Goal: Task Accomplishment & Management: Manage account settings

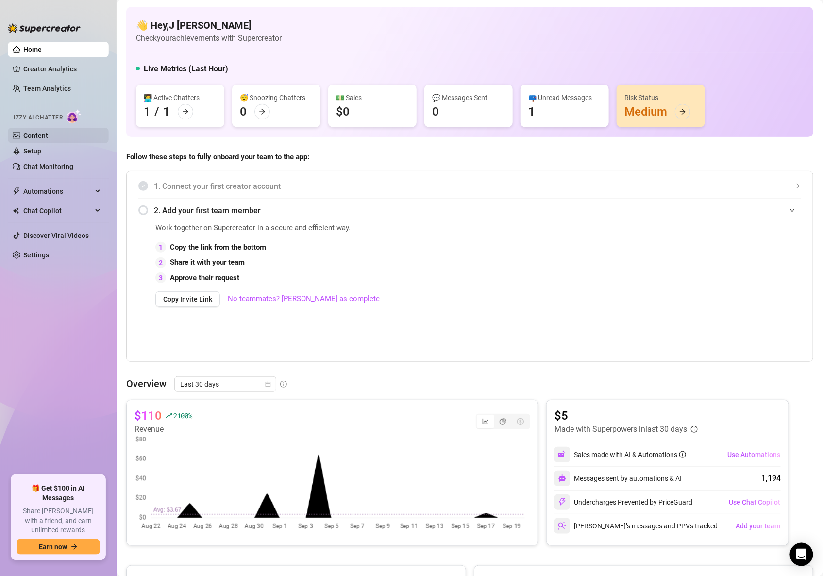
click at [34, 137] on link "Content" at bounding box center [35, 136] width 25 height 8
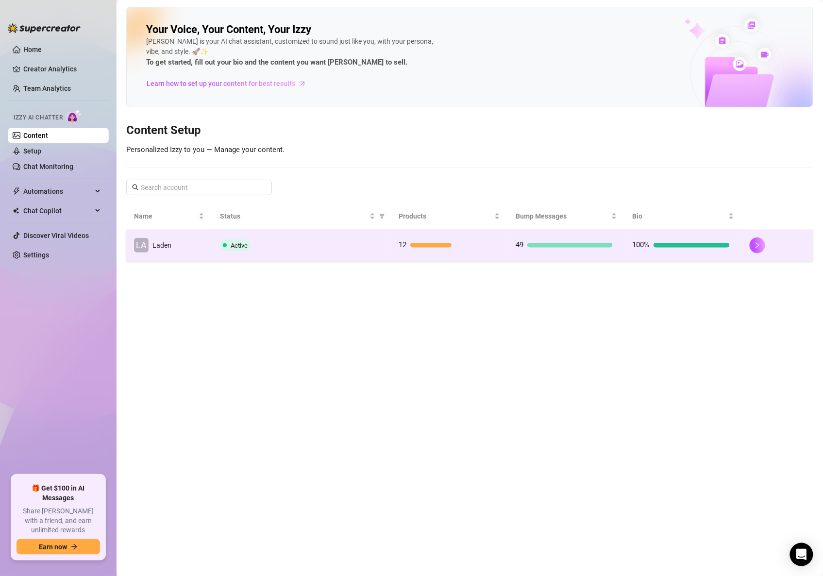
click at [193, 253] on td "LA Laden" at bounding box center [169, 246] width 86 height 32
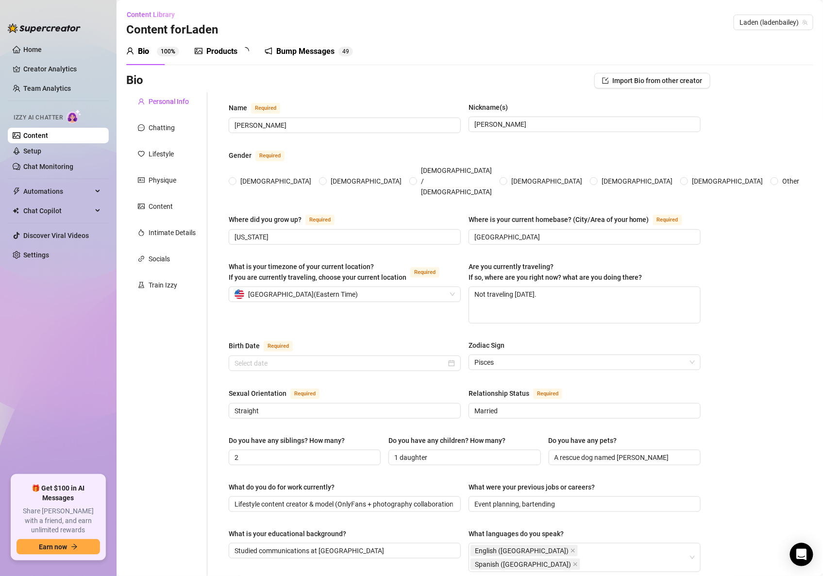
radio input "true"
type input "[DATE]"
click at [318, 51] on div "Bump Messages" at bounding box center [312, 52] width 58 height 12
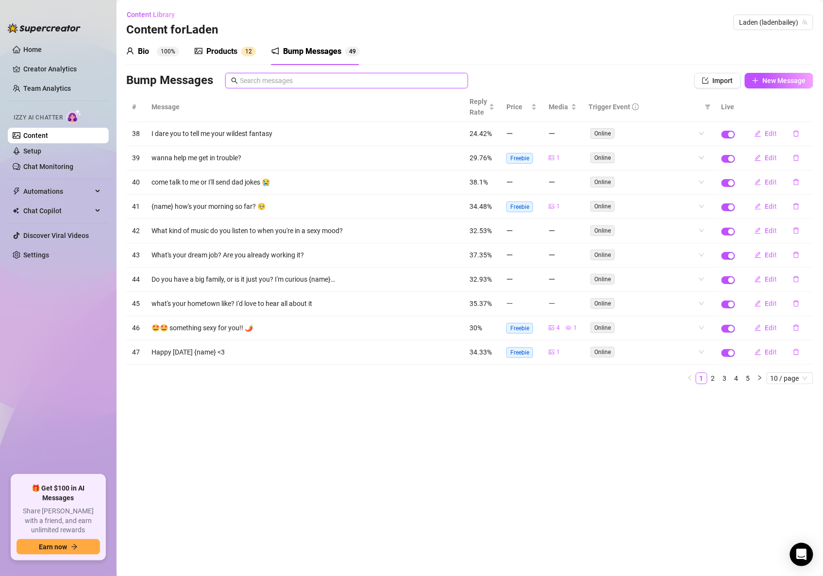
click at [266, 82] on input "text" at bounding box center [351, 80] width 222 height 11
paste input "What’s your favorite way to make a moment feel special?"
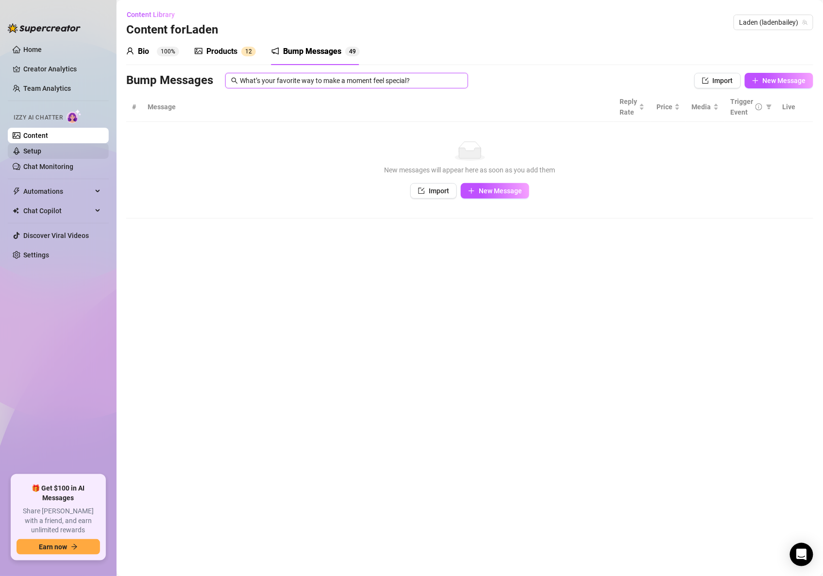
type input "What’s your favorite way to make a moment feel special?"
click at [41, 147] on link "Setup" at bounding box center [32, 151] width 18 height 8
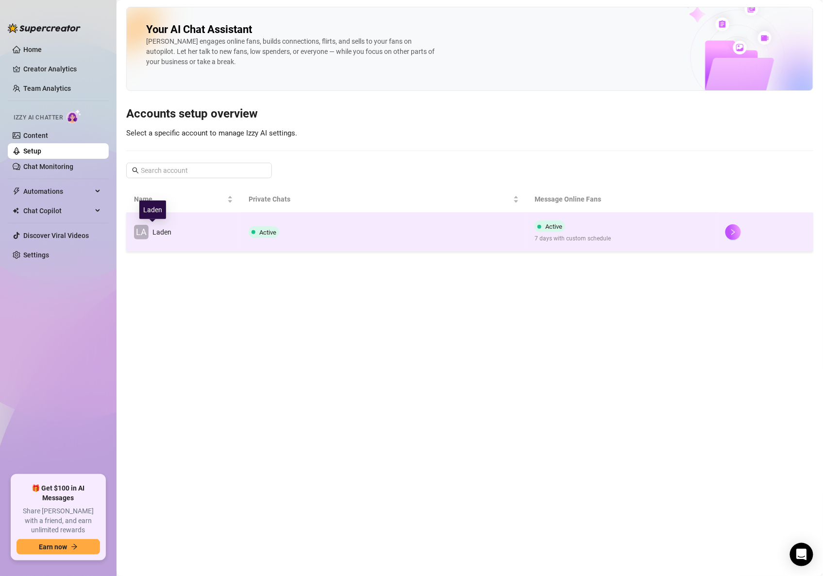
click at [159, 232] on span "Laden" at bounding box center [161, 232] width 19 height 8
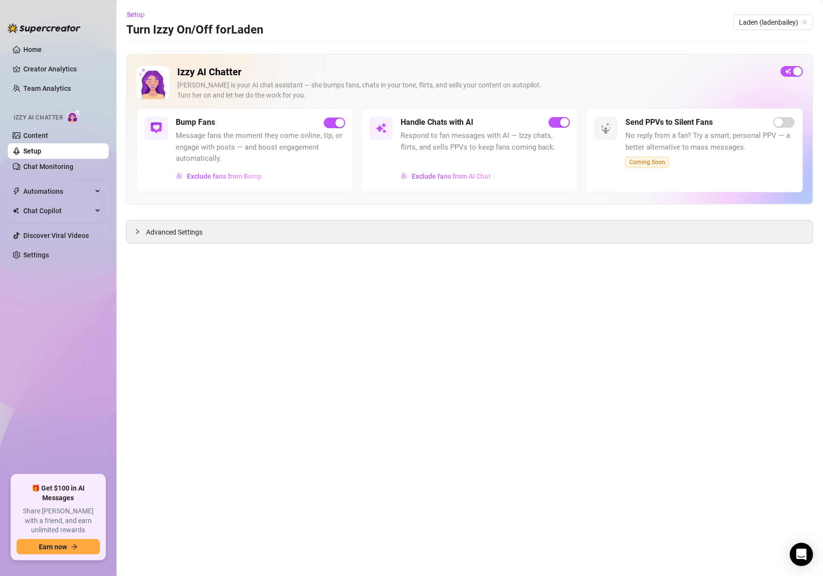
click at [197, 132] on span "Message fans the moment they come online, tip, or engage with posts — and boost…" at bounding box center [260, 147] width 169 height 34
click at [208, 231] on div "Advanced Settings" at bounding box center [470, 231] width 686 height 23
click at [182, 231] on span "Advanced Settings" at bounding box center [174, 232] width 56 height 11
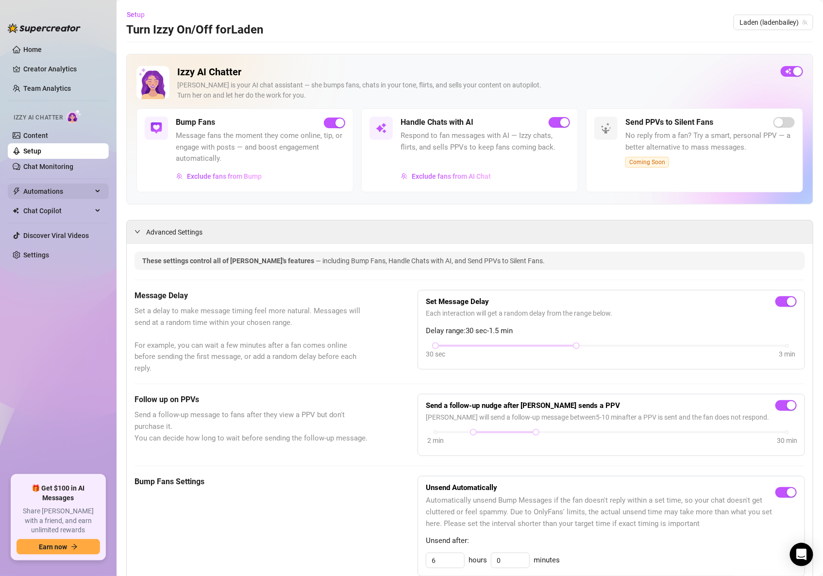
click at [48, 192] on span "Automations" at bounding box center [57, 191] width 69 height 16
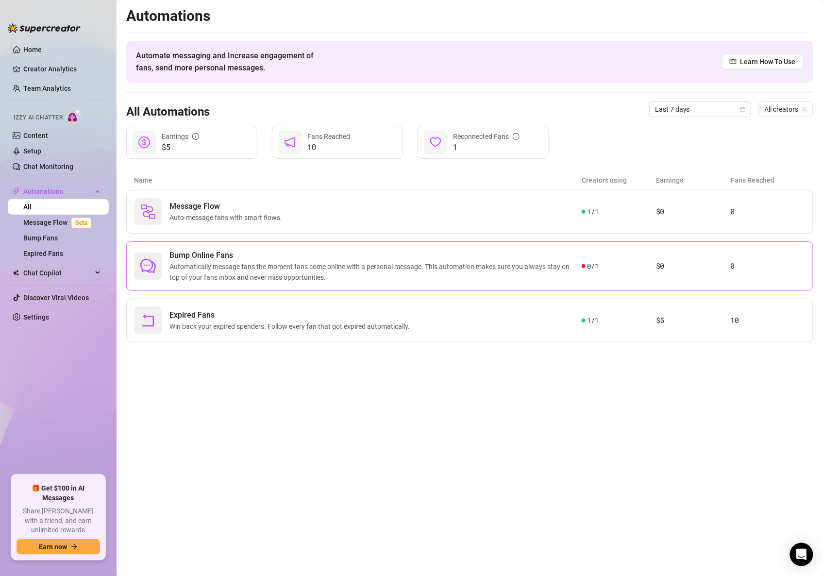
click at [238, 267] on span "Automatically message fans the moment fans come online with a personal message.…" at bounding box center [375, 271] width 412 height 21
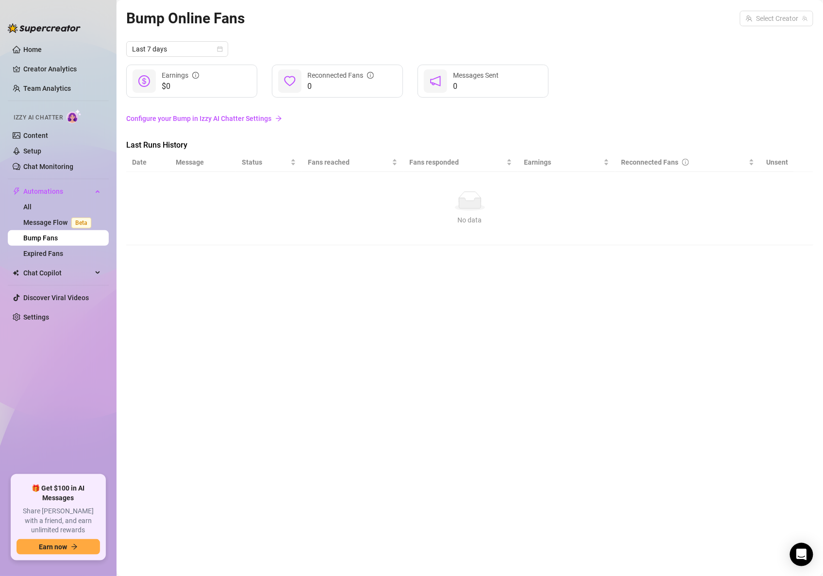
click at [243, 120] on link "Configure your Bump in Izzy AI Chatter Settings" at bounding box center [469, 118] width 687 height 11
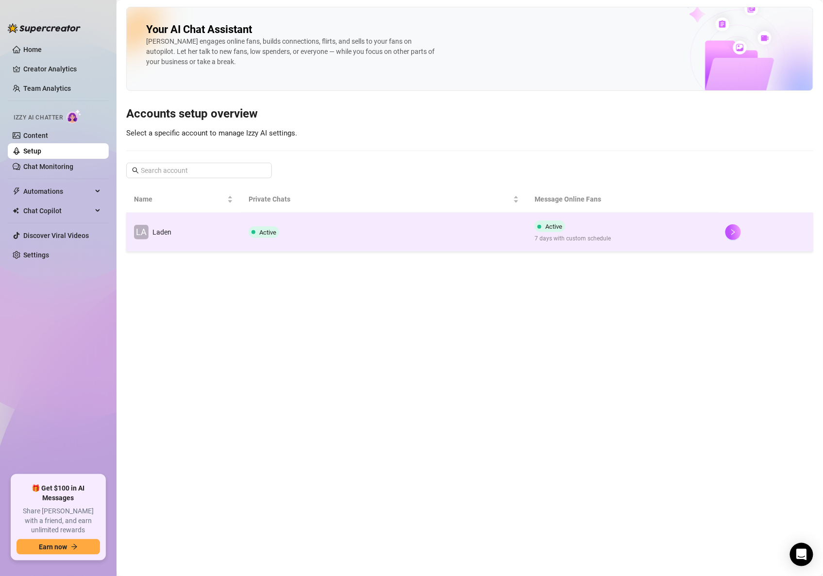
click at [170, 230] on span "Laden" at bounding box center [161, 232] width 19 height 8
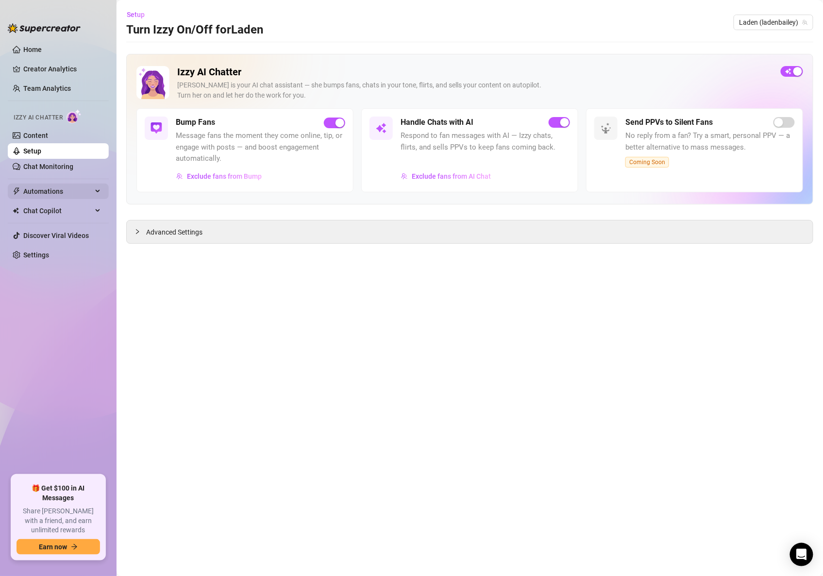
click at [53, 190] on span "Automations" at bounding box center [57, 191] width 69 height 16
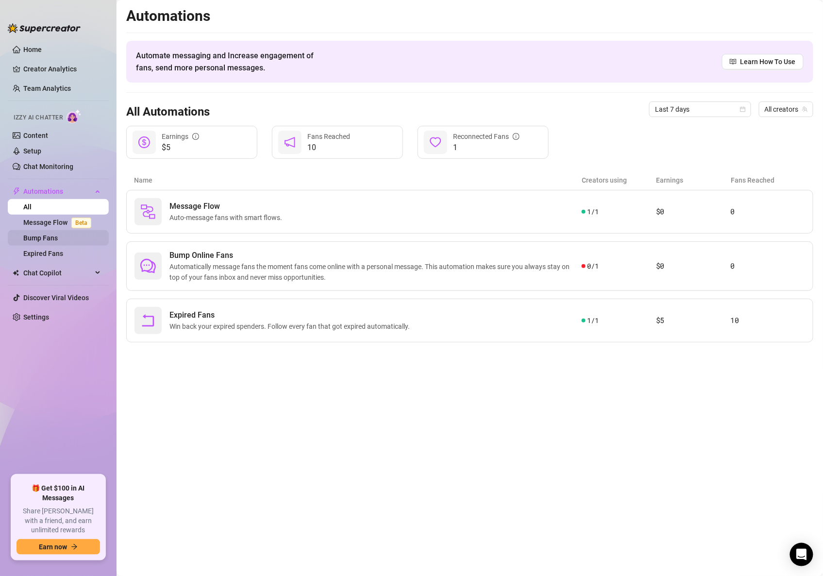
click at [50, 241] on link "Bump Fans" at bounding box center [40, 238] width 34 height 8
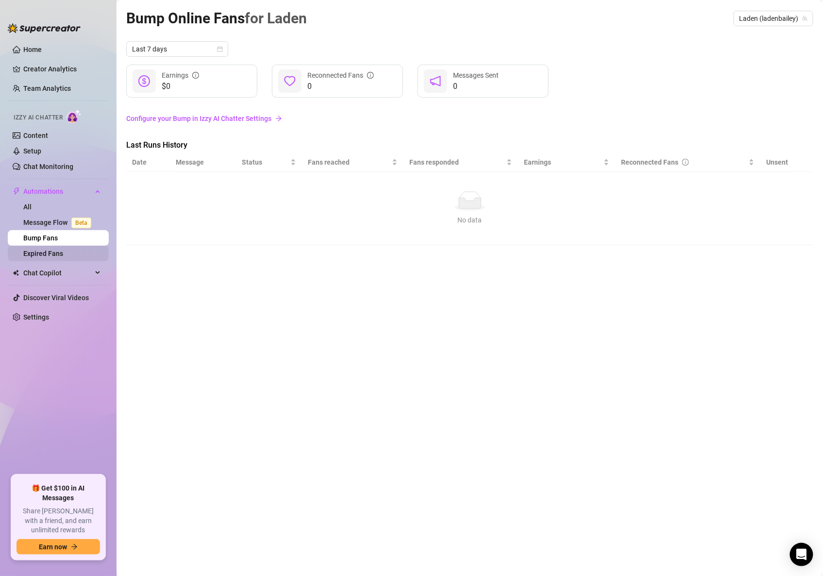
click at [51, 255] on link "Expired Fans" at bounding box center [43, 253] width 40 height 8
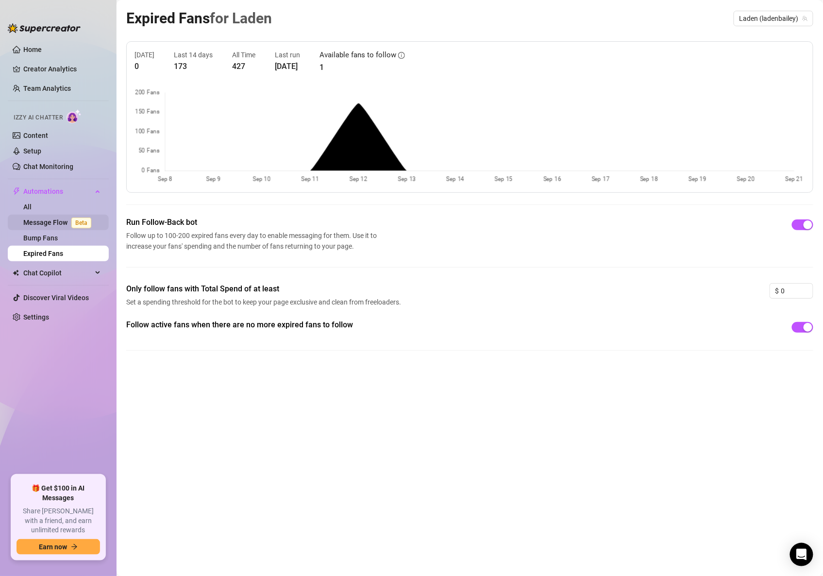
click at [49, 218] on link "Message Flow Beta" at bounding box center [59, 222] width 72 height 8
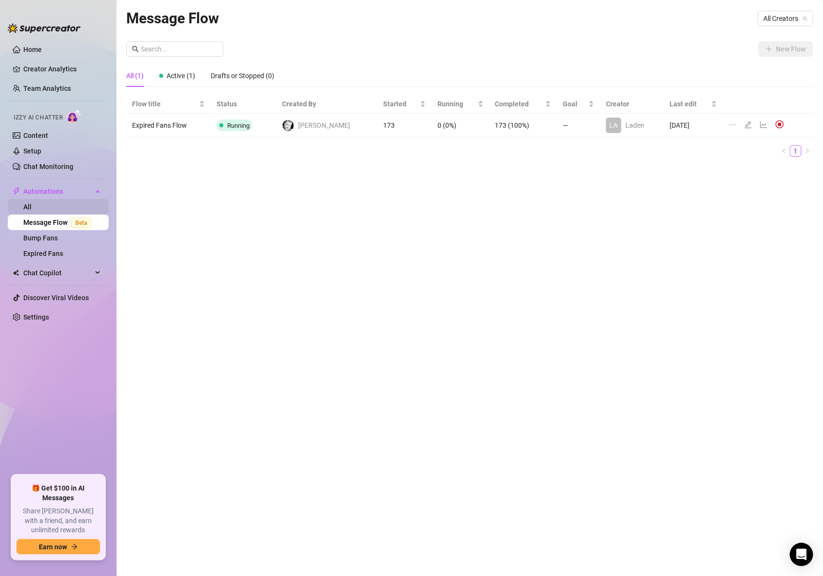
click at [32, 206] on link "All" at bounding box center [27, 207] width 8 height 8
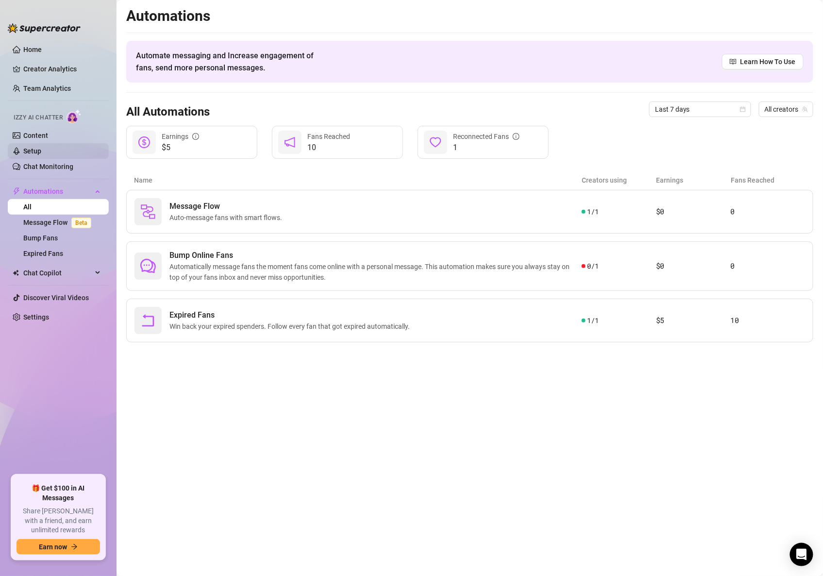
click at [41, 147] on link "Setup" at bounding box center [32, 151] width 18 height 8
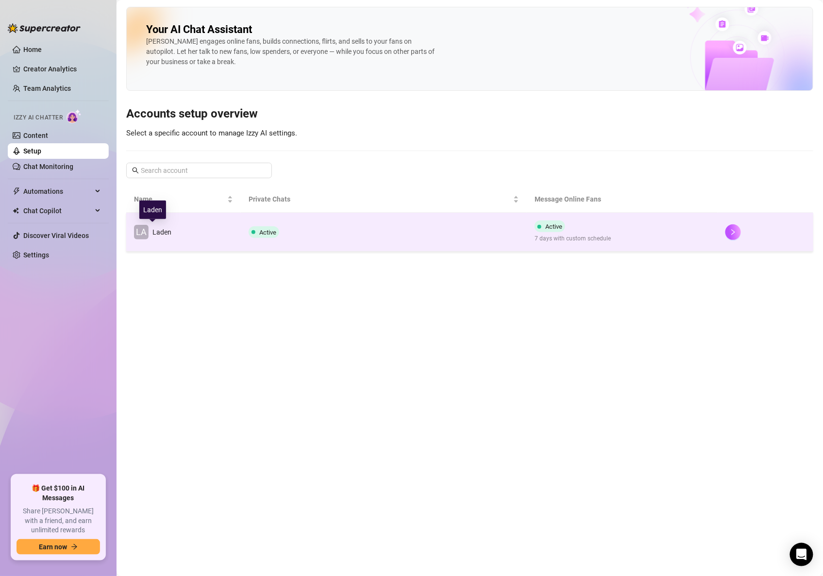
click at [199, 234] on td "LA Laden" at bounding box center [183, 232] width 115 height 39
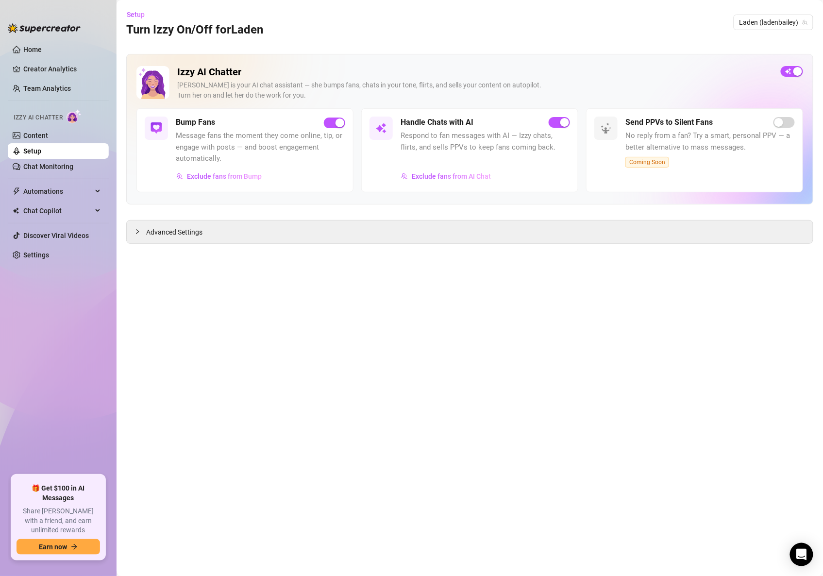
click at [186, 66] on h2 "Izzy AI Chatter" at bounding box center [474, 72] width 595 height 12
click at [39, 136] on link "Content" at bounding box center [35, 136] width 25 height 8
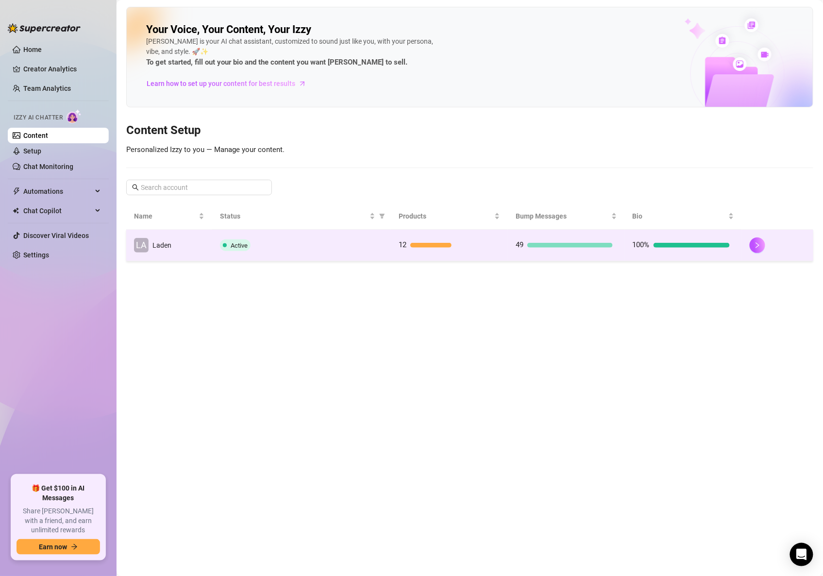
click at [146, 237] on td "LA Laden" at bounding box center [169, 246] width 86 height 32
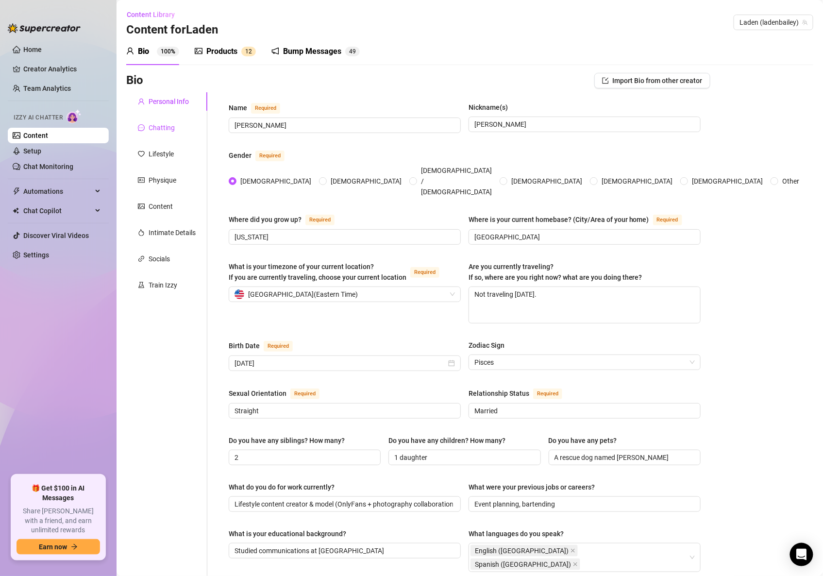
click at [165, 128] on div "Chatting" at bounding box center [161, 127] width 26 height 11
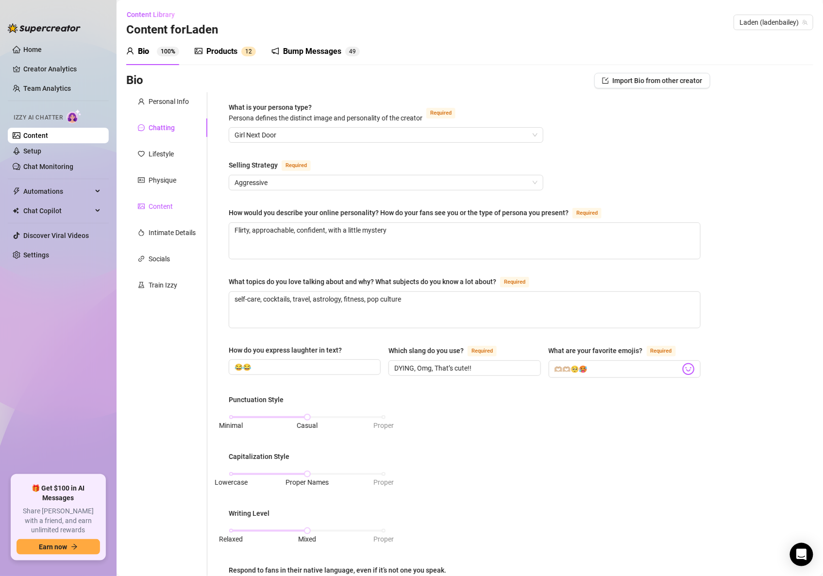
click at [169, 203] on div "Content" at bounding box center [160, 206] width 24 height 11
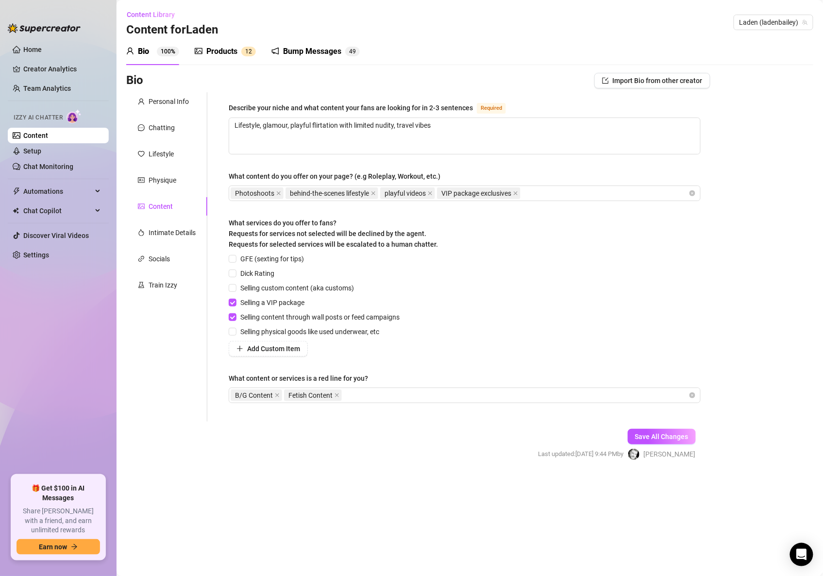
click at [280, 56] on div "Bump Messages 4 9" at bounding box center [315, 52] width 88 height 12
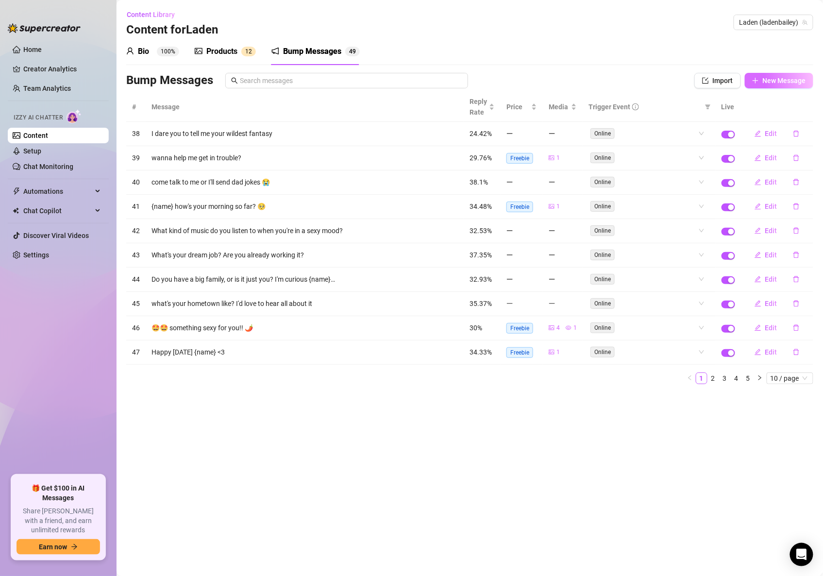
click at [766, 78] on span "New Message" at bounding box center [783, 81] width 43 height 8
type textarea "Type your message here..."
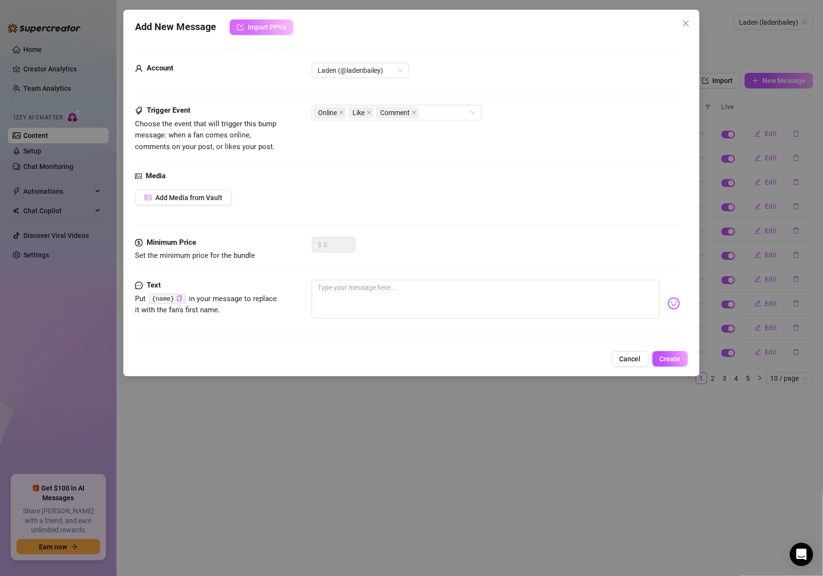
click at [267, 25] on span "Import PPVs" at bounding box center [266, 27] width 38 height 8
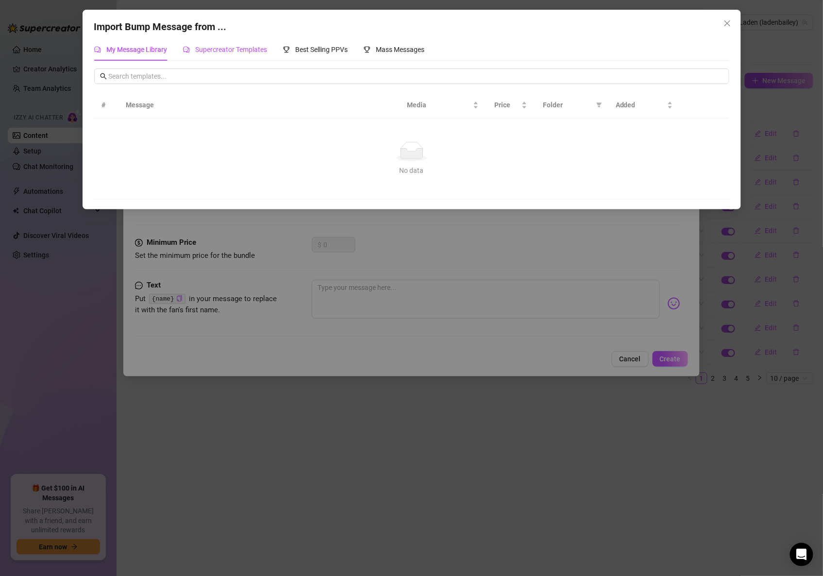
click at [238, 54] on div "Supercreator Templates" at bounding box center [225, 49] width 84 height 11
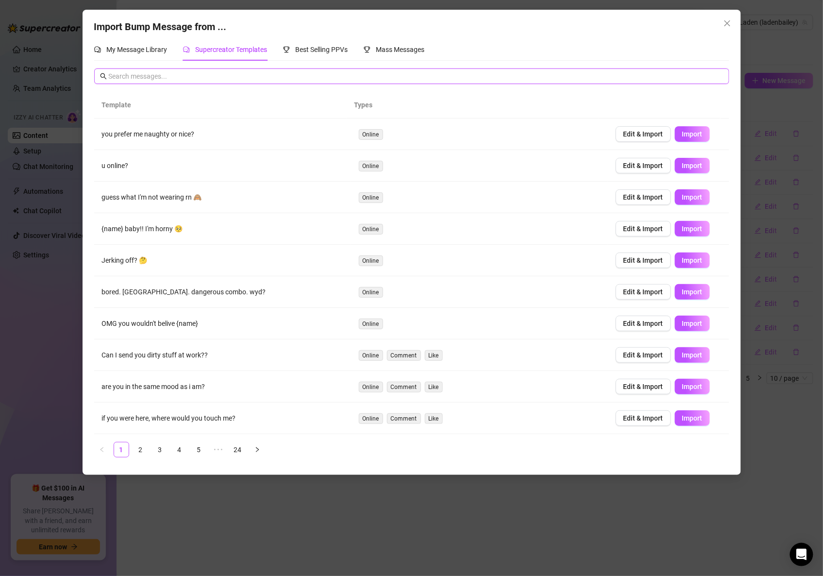
paste input "What’s your favorite way to make a moment feel special?"
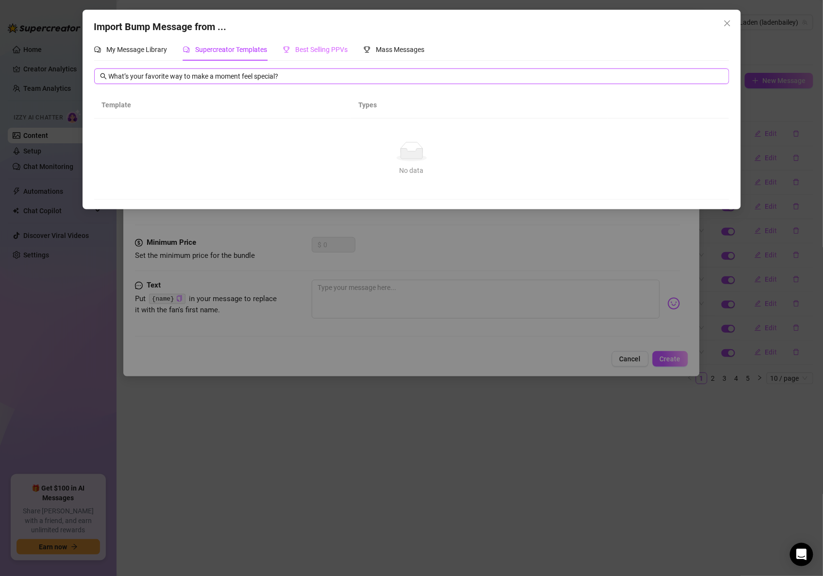
type input "What’s your favorite way to make a moment feel special?"
click at [322, 46] on span "Best Selling PPVs" at bounding box center [322, 50] width 52 height 8
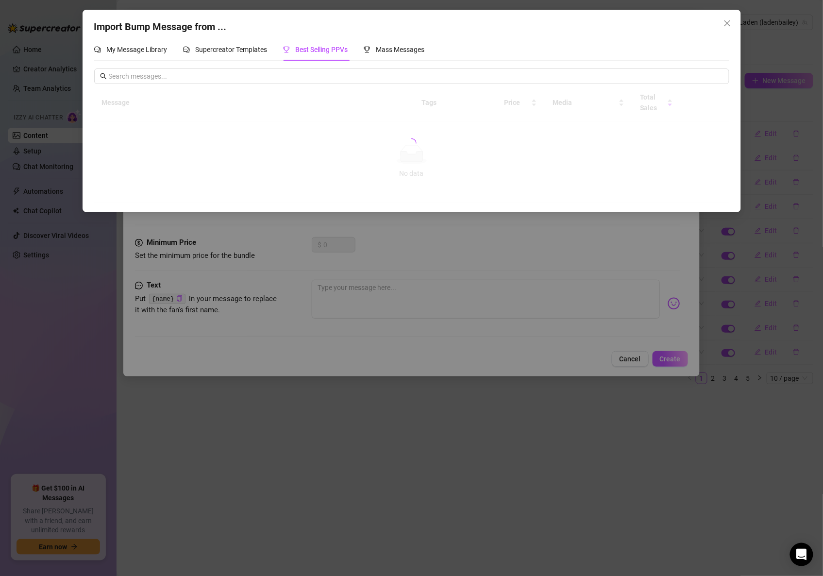
click at [50, 53] on div "Import Bump Message from ... My Message Library Supercreator Templates Best Sel…" at bounding box center [411, 288] width 823 height 576
